Goal: Task Accomplishment & Management: Use online tool/utility

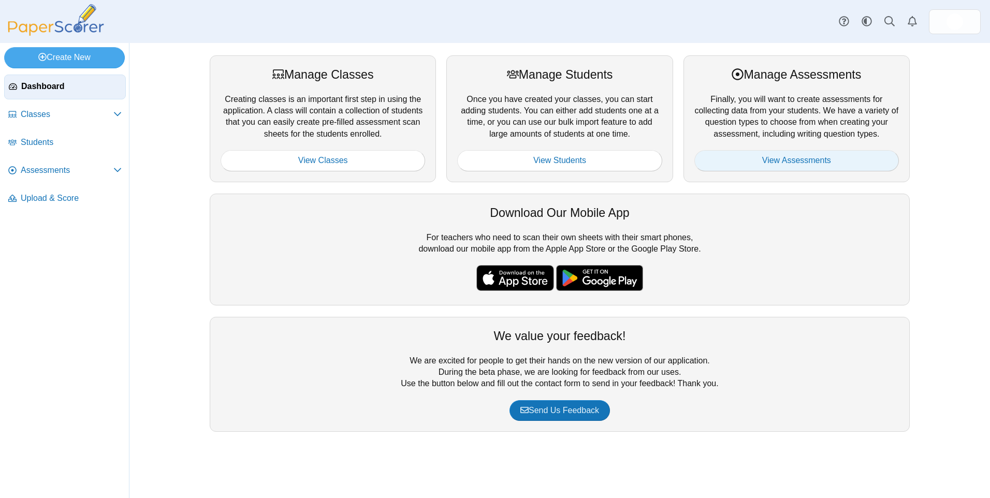
click at [814, 158] on link "View Assessments" at bounding box center [796, 160] width 205 height 21
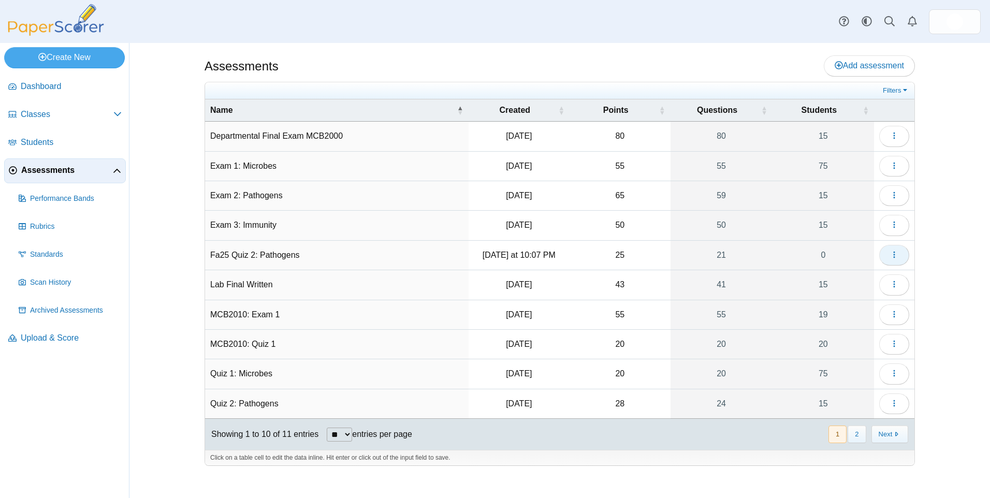
click at [895, 250] on button "button" at bounding box center [894, 255] width 30 height 21
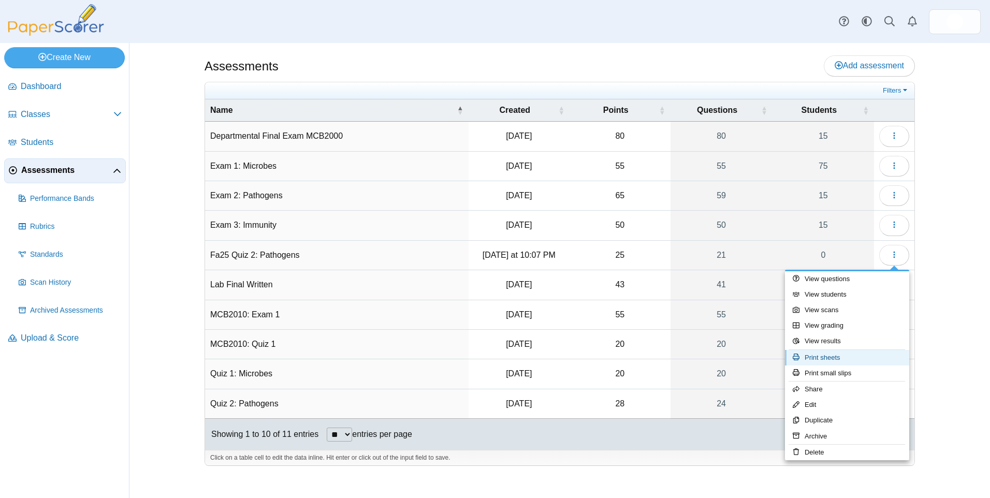
click at [869, 358] on link "Print sheets" at bounding box center [847, 358] width 124 height 16
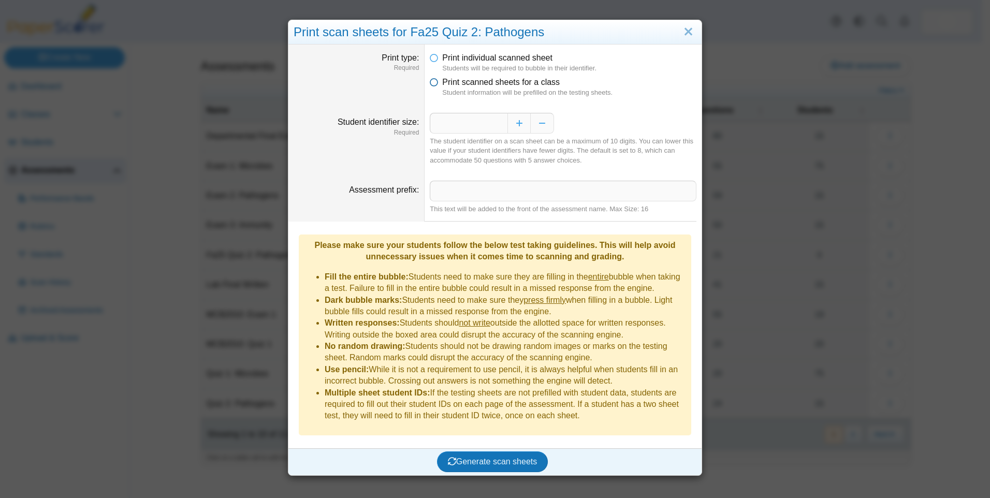
click at [453, 86] on span "Print scanned sheets for a class" at bounding box center [501, 82] width 118 height 9
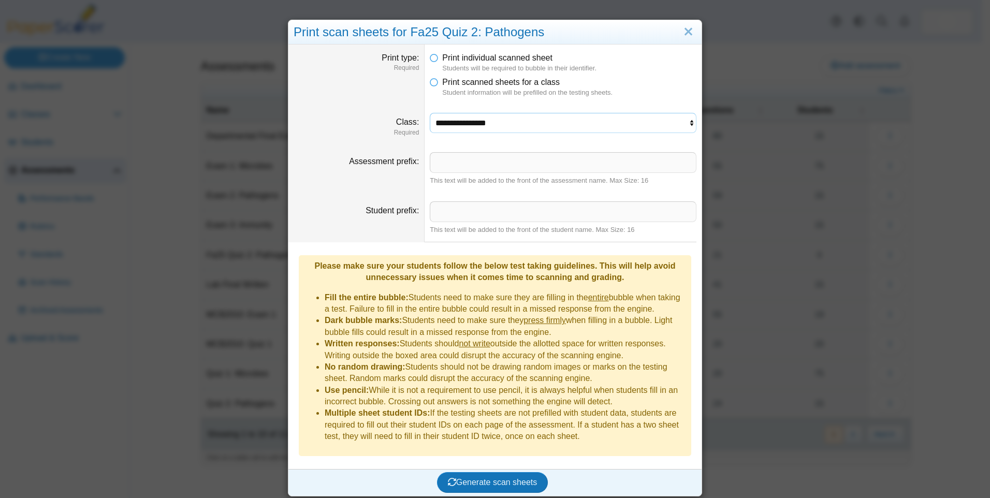
click at [489, 125] on select "**********" at bounding box center [563, 123] width 267 height 20
select select "**********"
click at [430, 113] on select "**********" at bounding box center [563, 123] width 267 height 20
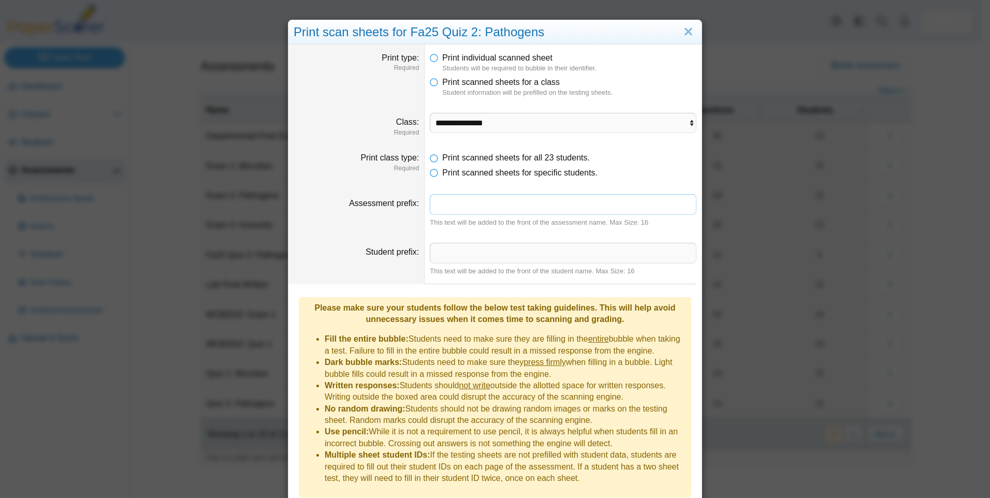
drag, startPoint x: 457, startPoint y: 202, endPoint x: 458, endPoint y: 211, distance: 9.4
click at [457, 202] on input "Assessment prefix" at bounding box center [563, 204] width 267 height 21
type input "**********"
click at [457, 254] on input "***" at bounding box center [563, 253] width 267 height 21
type input "***"
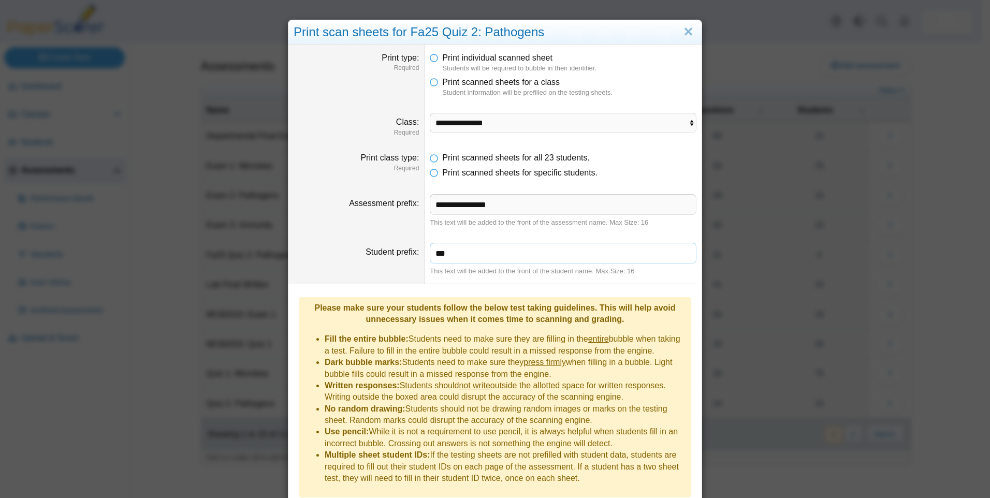
scroll to position [29, 0]
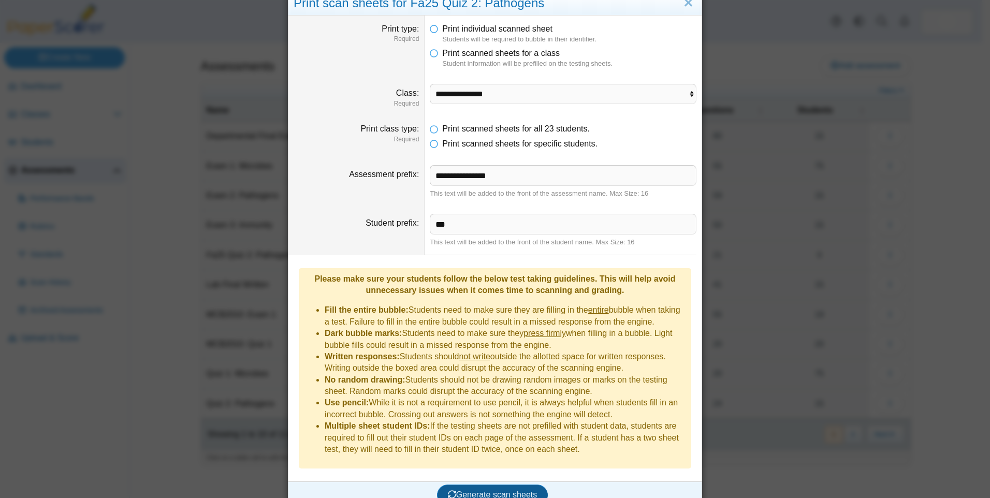
click at [511, 490] on span "Generate scan sheets" at bounding box center [493, 494] width 90 height 9
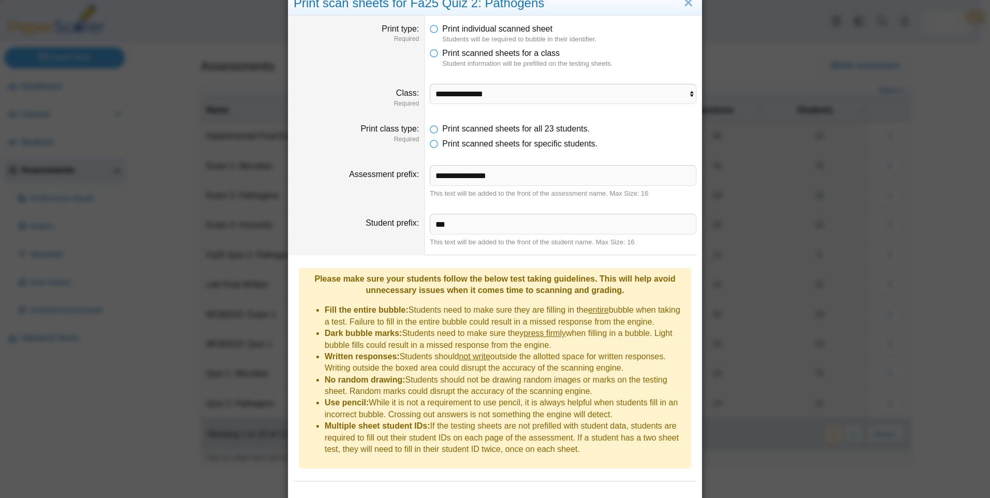
scroll to position [79, 0]
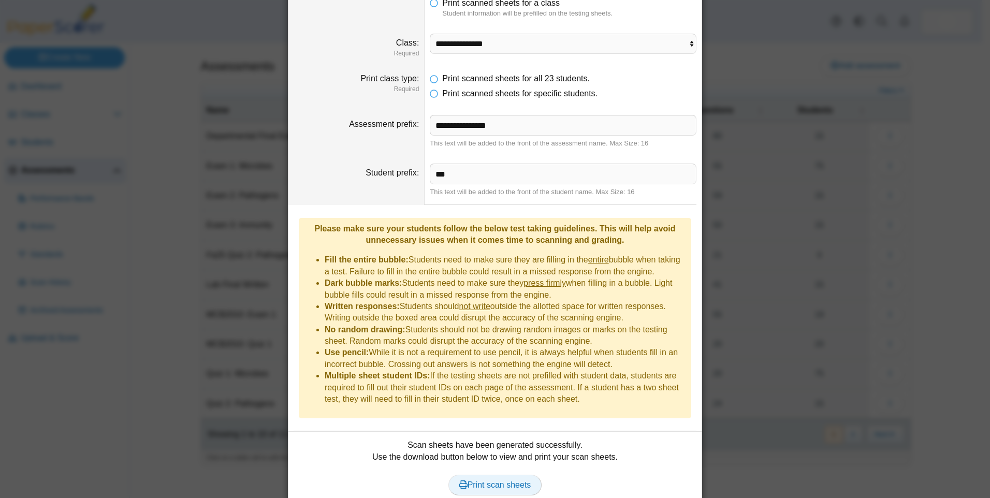
click at [517, 481] on span "Print scan sheets" at bounding box center [495, 485] width 72 height 9
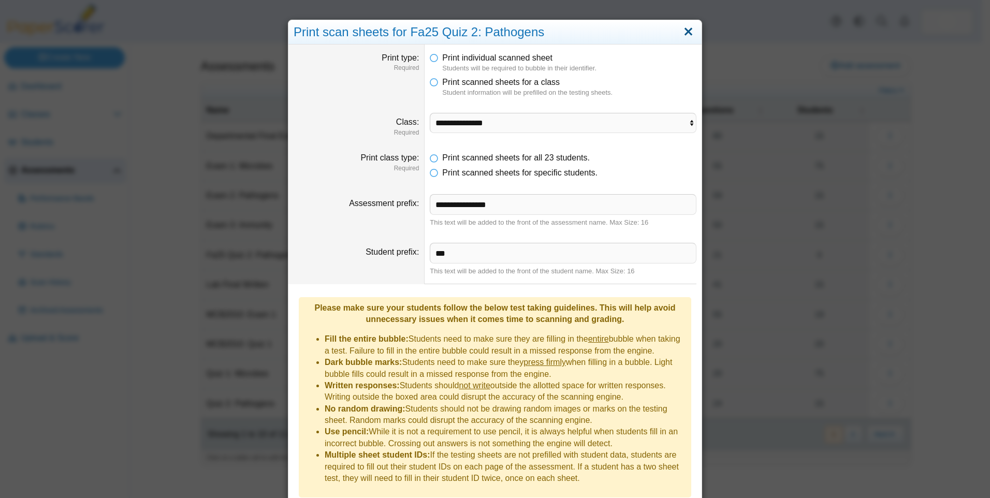
click at [689, 35] on link "Close" at bounding box center [688, 32] width 16 height 18
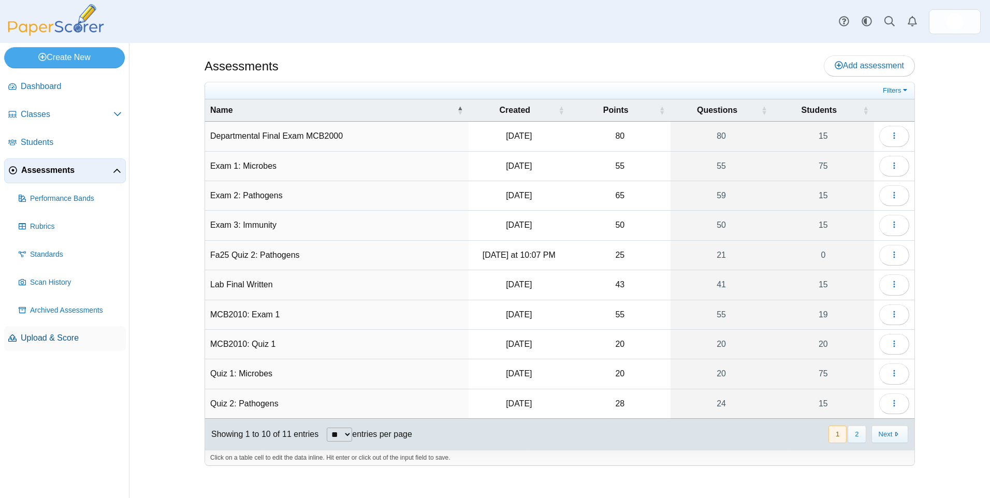
click at [69, 347] on link "Upload & Score" at bounding box center [65, 338] width 122 height 25
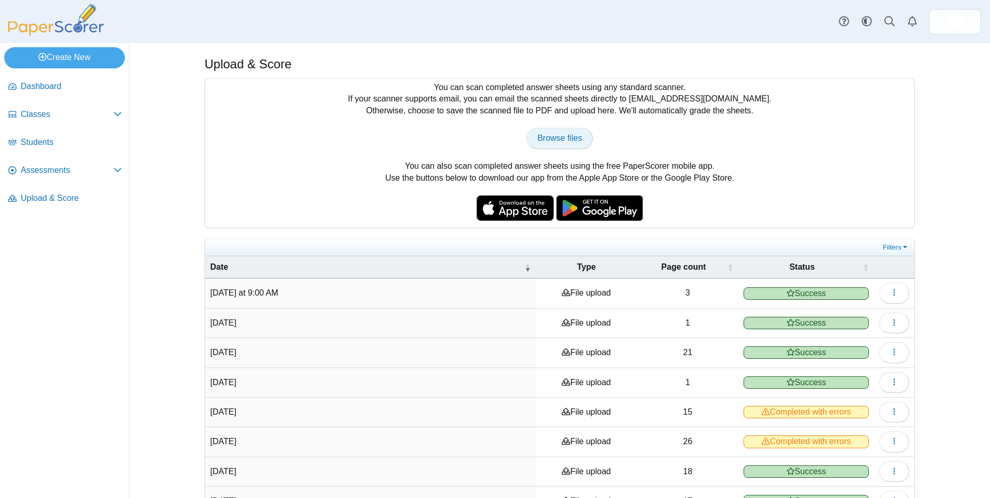
click at [555, 140] on span "Browse files" at bounding box center [560, 138] width 45 height 9
type input "**********"
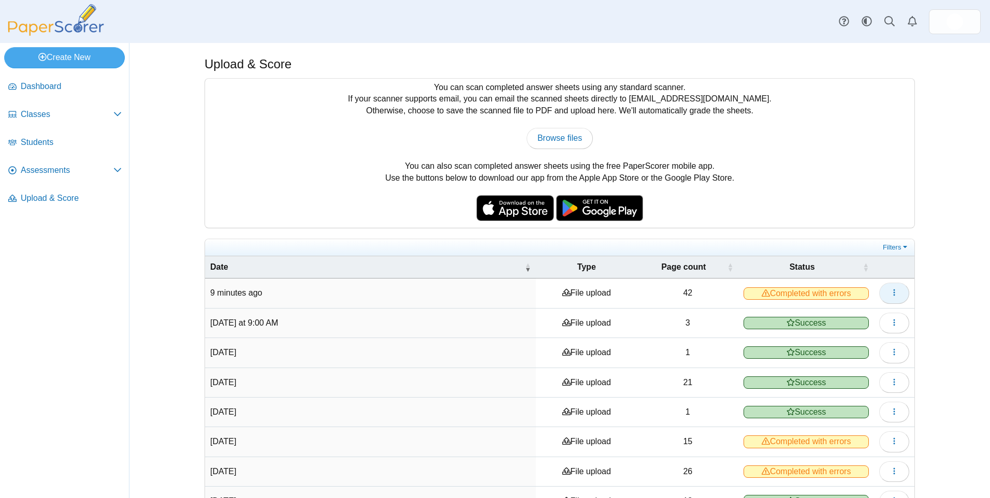
click at [892, 290] on icon "button" at bounding box center [894, 292] width 8 height 8
click at [879, 318] on link "View scanned pages" at bounding box center [843, 317] width 124 height 16
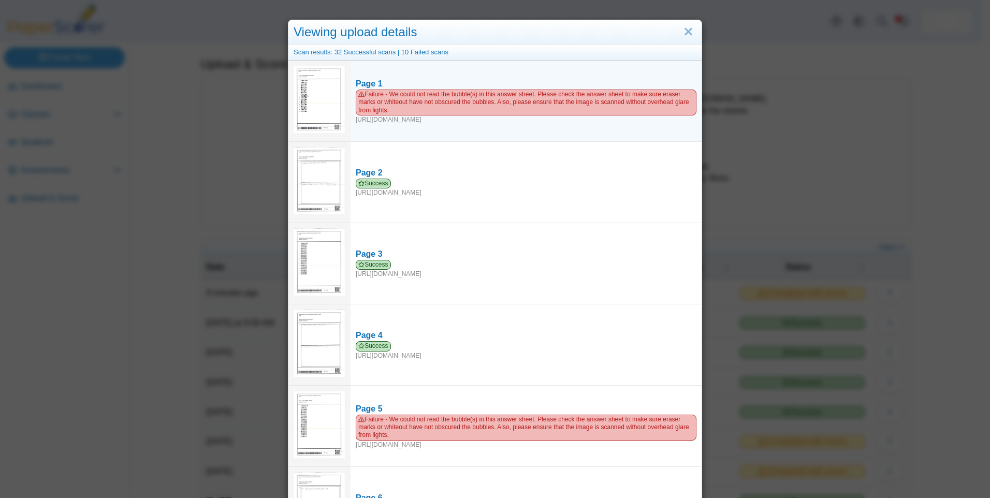
click at [327, 100] on img at bounding box center [320, 99] width 52 height 67
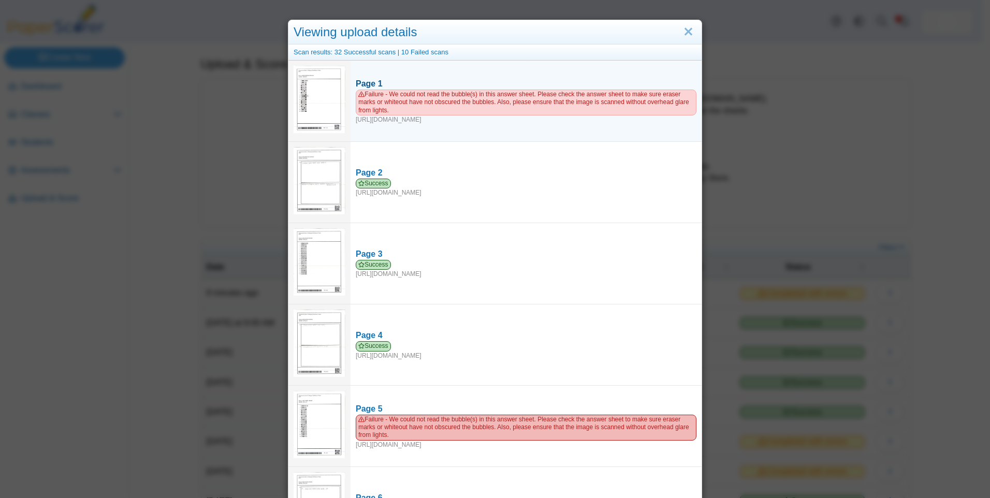
click at [416, 106] on span "Failure - We could not read the bubble(s) in this answer sheet. Please check th…" at bounding box center [526, 102] width 341 height 25
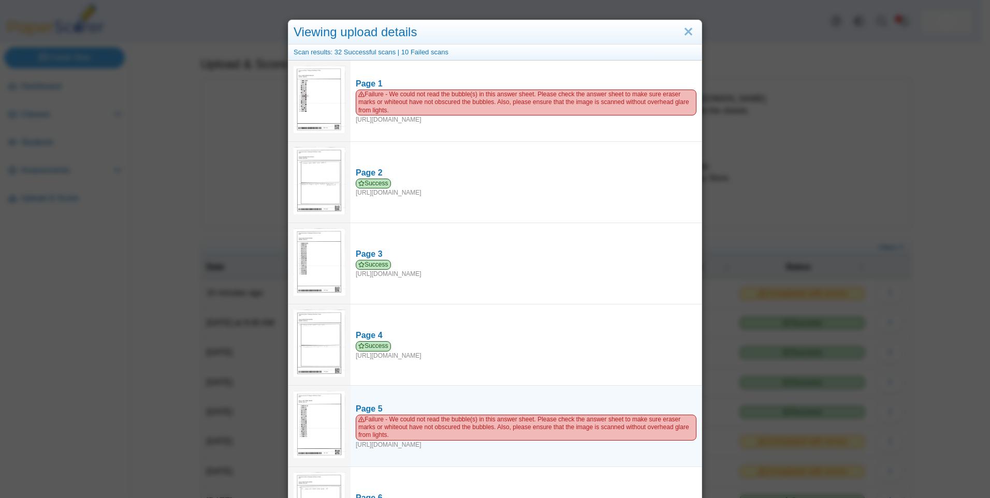
scroll to position [104, 0]
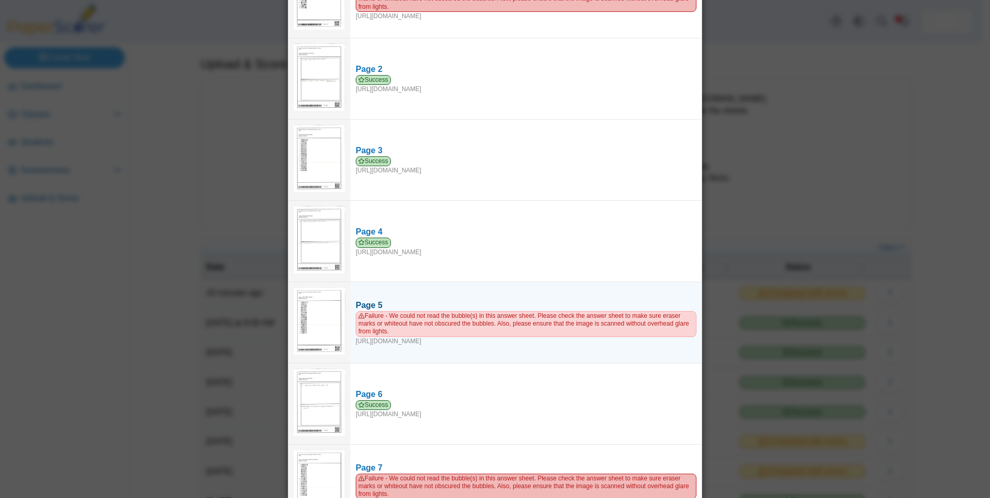
click at [423, 322] on span "Failure - We could not read the bubble(s) in this answer sheet. Please check th…" at bounding box center [526, 323] width 341 height 25
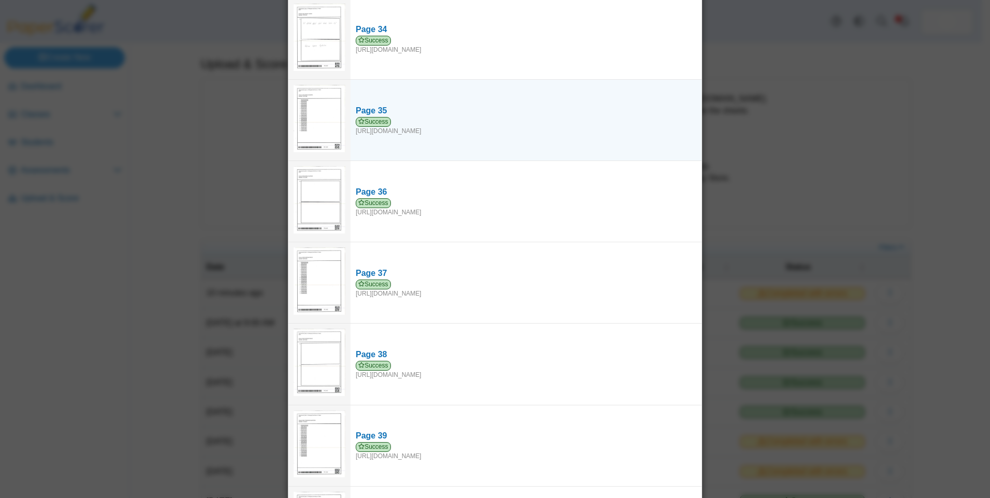
scroll to position [2982, 0]
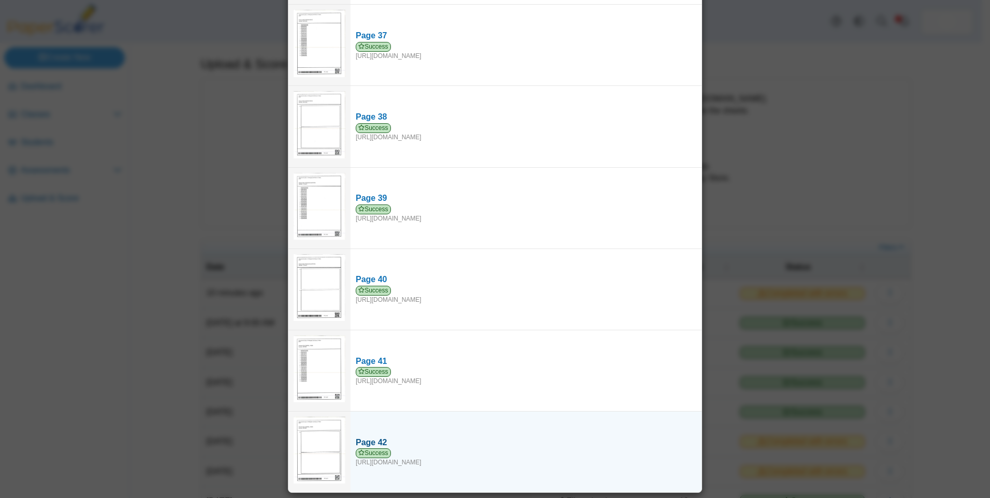
click at [396, 447] on div "Page 42" at bounding box center [526, 442] width 341 height 11
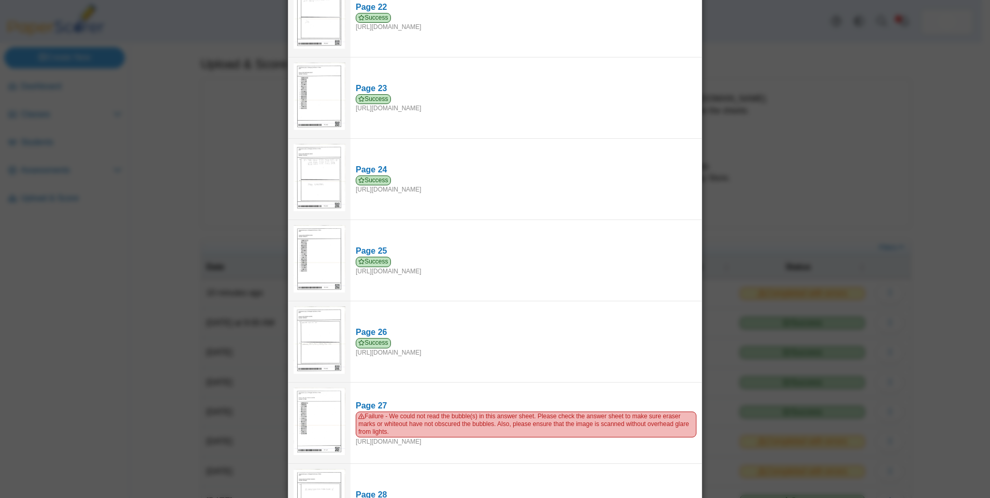
scroll to position [2102, 0]
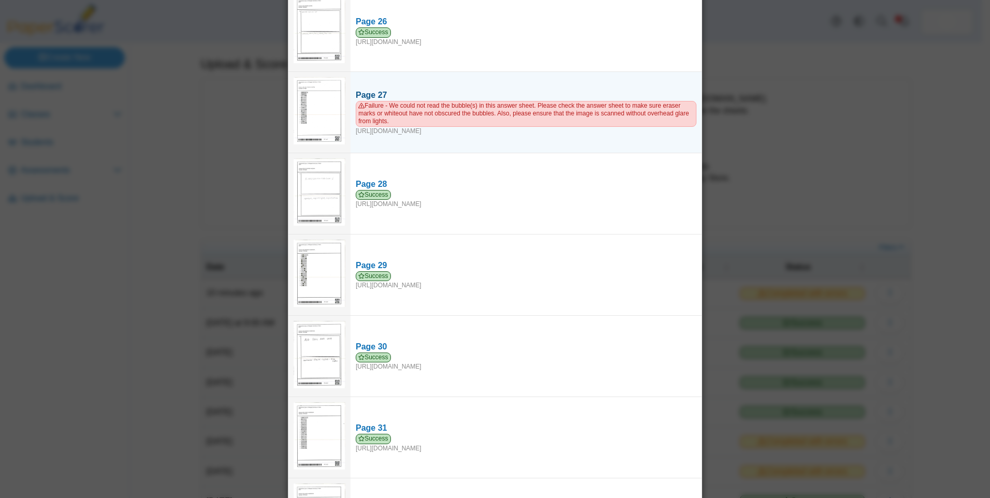
click at [569, 114] on span "Failure - We could not read the bubble(s) in this answer sheet. Please check th…" at bounding box center [526, 113] width 341 height 25
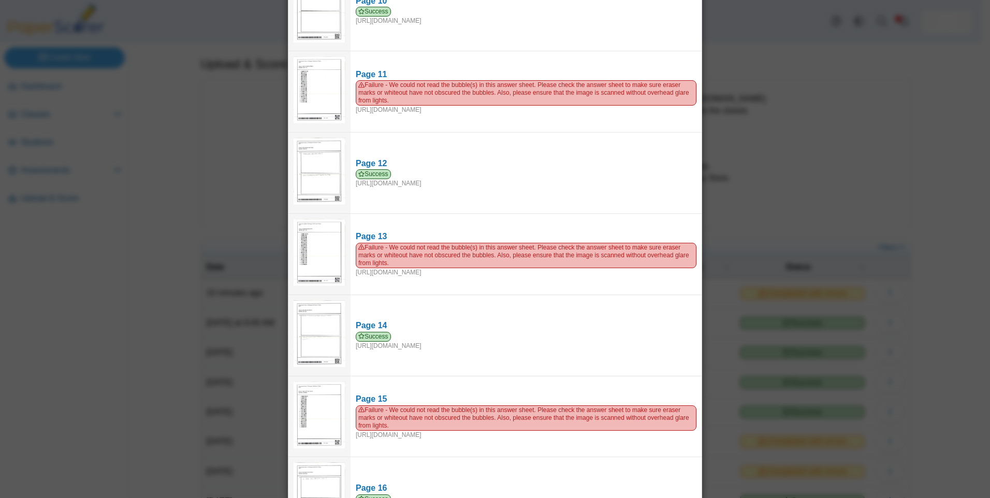
scroll to position [807, 0]
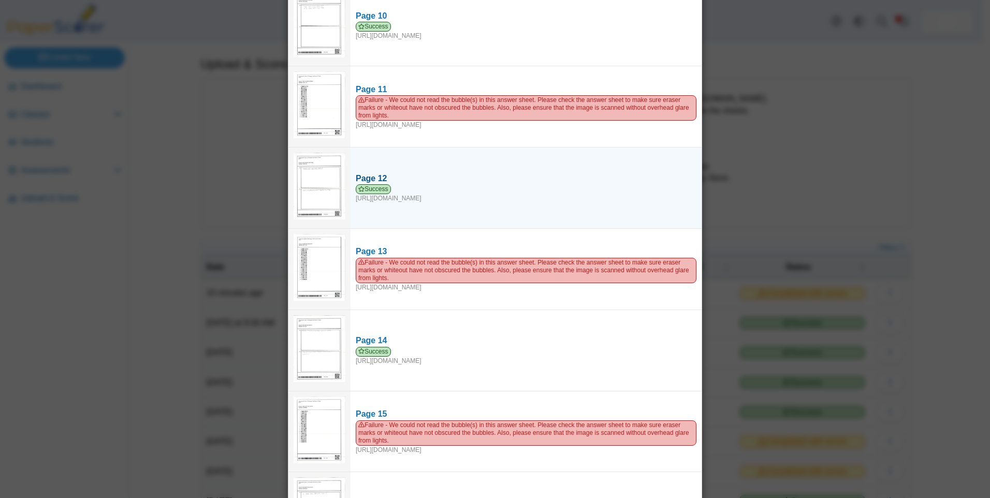
click at [493, 196] on div "Success https://forms.paperscorer.com/scans/10/5664/238932/3181850_OCTOBER_1_20…" at bounding box center [526, 193] width 341 height 19
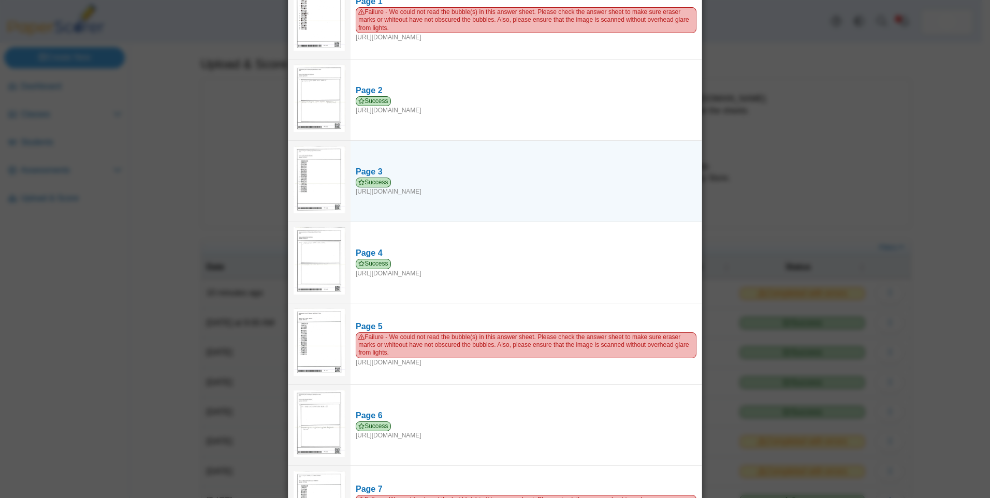
scroll to position [0, 0]
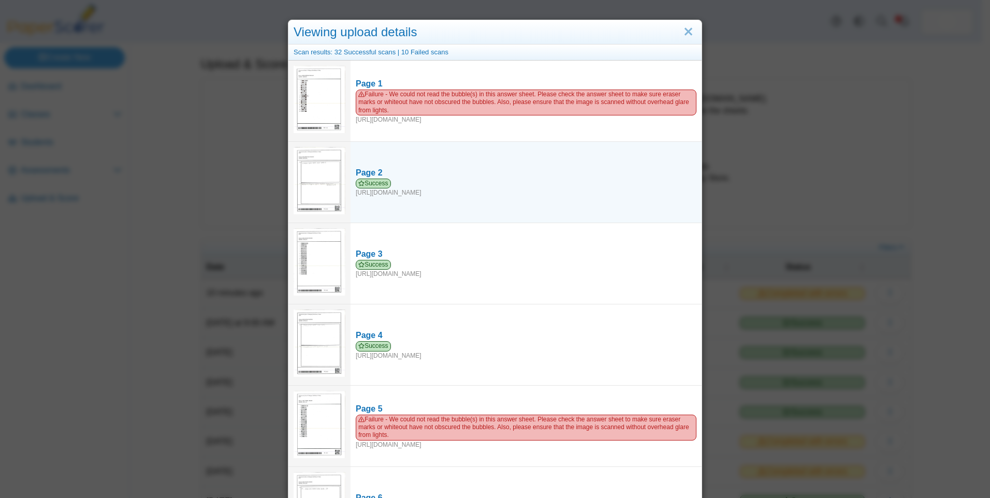
drag, startPoint x: 402, startPoint y: 204, endPoint x: 402, endPoint y: 211, distance: 7.3
click at [402, 211] on td "Page 2 Success https://forms.paperscorer.com/scans/10/5664/238932/3181857_OCTOB…" at bounding box center [526, 182] width 351 height 81
drag, startPoint x: 402, startPoint y: 211, endPoint x: 324, endPoint y: 197, distance: 79.9
click at [324, 197] on img at bounding box center [320, 180] width 52 height 67
click at [330, 184] on img at bounding box center [320, 180] width 52 height 67
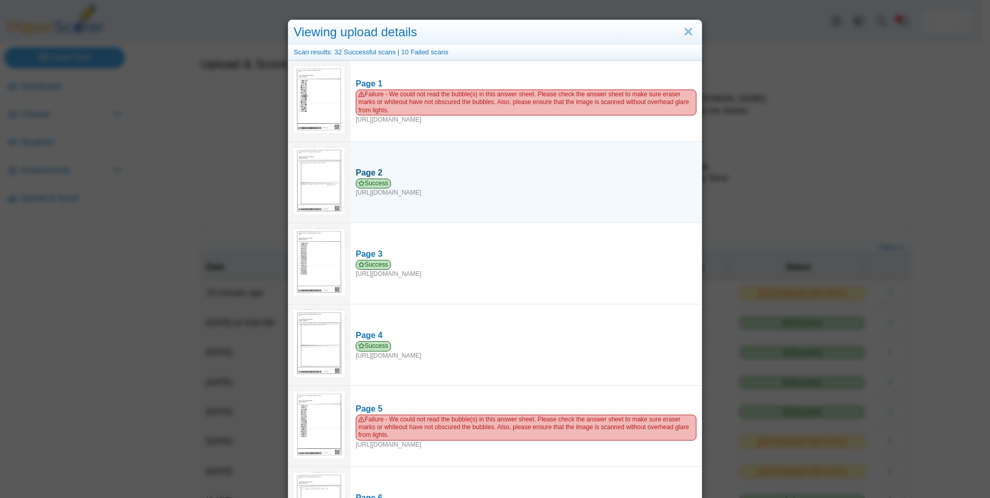
click at [432, 187] on div "Success https://forms.paperscorer.com/scans/10/5664/238932/3181857_OCTOBER_1_20…" at bounding box center [526, 188] width 341 height 19
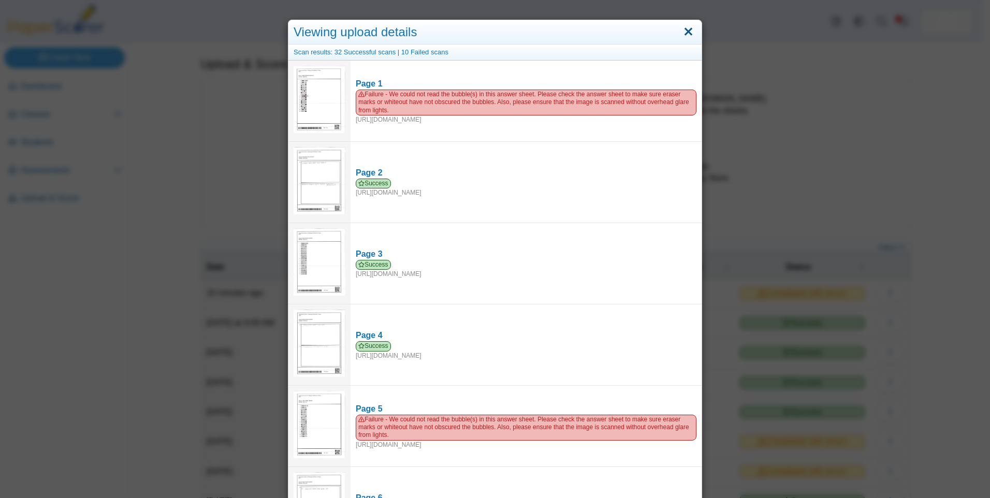
click at [686, 31] on link "Close" at bounding box center [688, 32] width 16 height 18
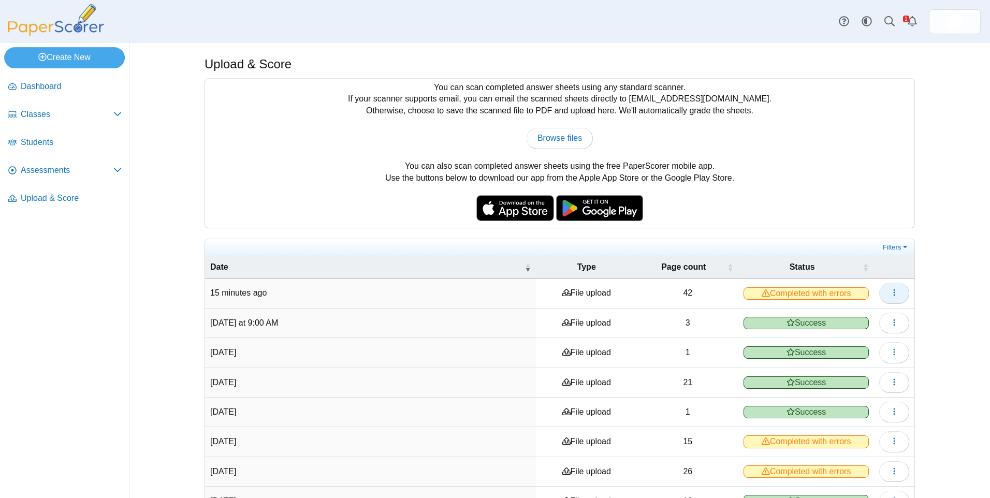
click at [884, 294] on button "button" at bounding box center [894, 293] width 30 height 21
drag, startPoint x: 889, startPoint y: 293, endPoint x: 883, endPoint y: 295, distance: 6.1
click at [890, 292] on icon "button" at bounding box center [894, 292] width 8 height 8
click at [882, 293] on button "button" at bounding box center [894, 293] width 30 height 21
click at [544, 140] on span "Browse files" at bounding box center [560, 138] width 45 height 9
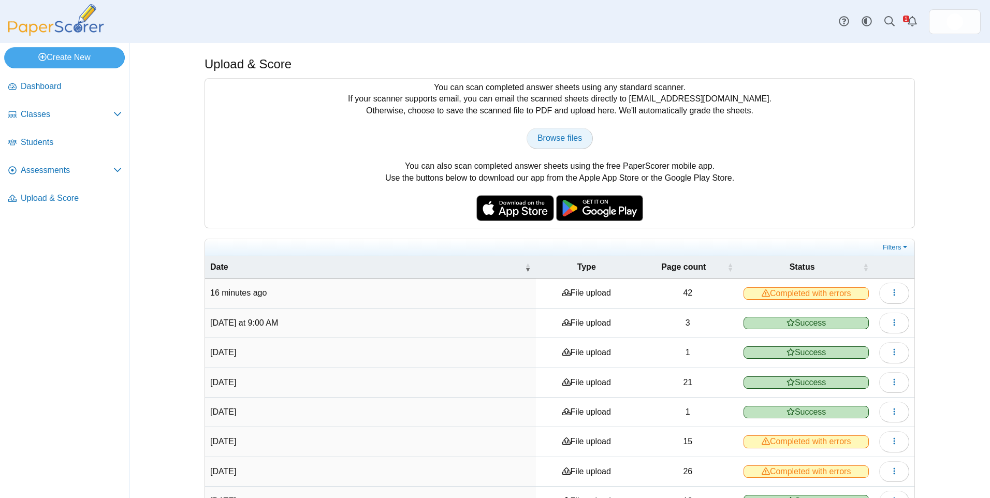
type input "**********"
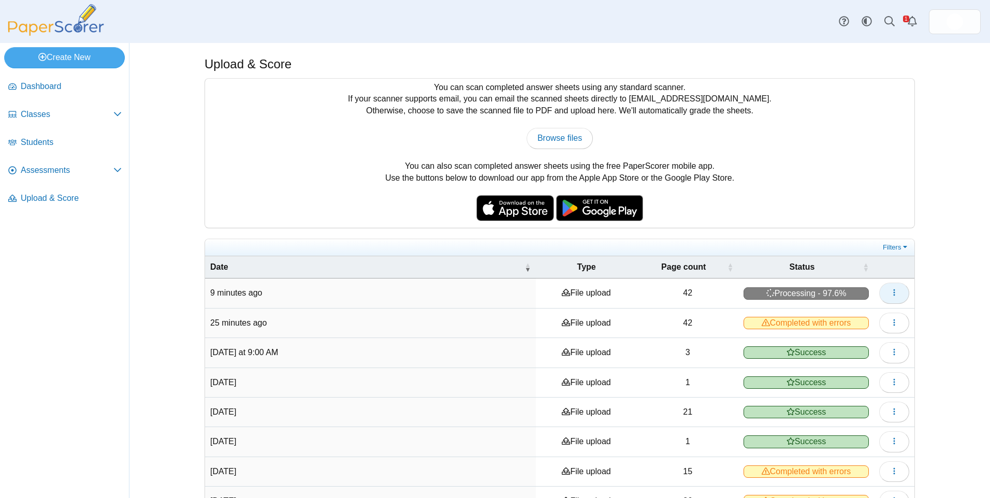
click at [882, 294] on button "button" at bounding box center [894, 293] width 30 height 21
drag, startPoint x: 887, startPoint y: 292, endPoint x: 906, endPoint y: 271, distance: 28.6
click at [890, 292] on icon "button" at bounding box center [894, 292] width 8 height 8
